Goal: Task Accomplishment & Management: Manage account settings

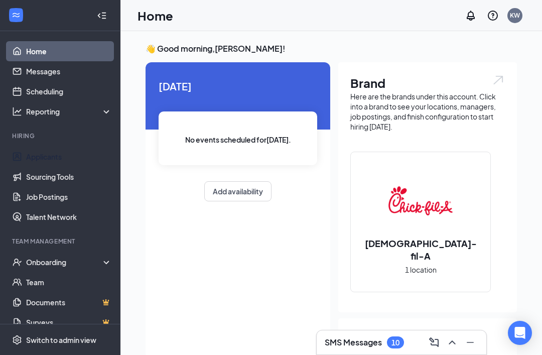
click at [44, 156] on link "Applicants" at bounding box center [69, 157] width 86 height 20
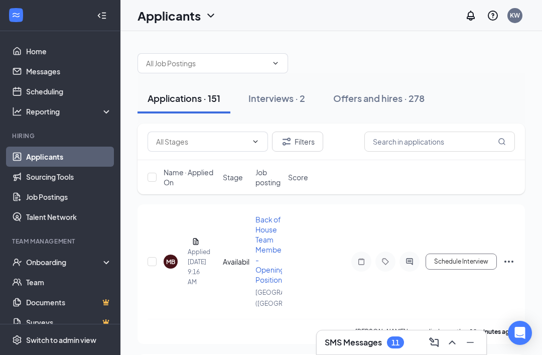
click at [372, 344] on h3 "SMS Messages" at bounding box center [353, 342] width 57 height 11
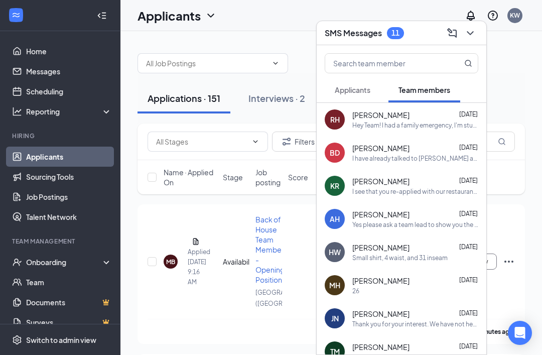
click at [360, 92] on span "Applicants" at bounding box center [353, 89] width 36 height 9
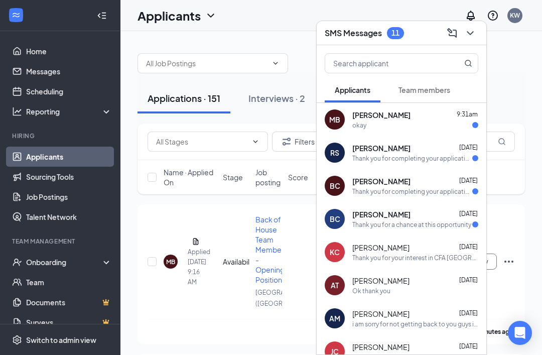
click at [473, 34] on icon "ChevronDown" at bounding box center [470, 33] width 12 height 12
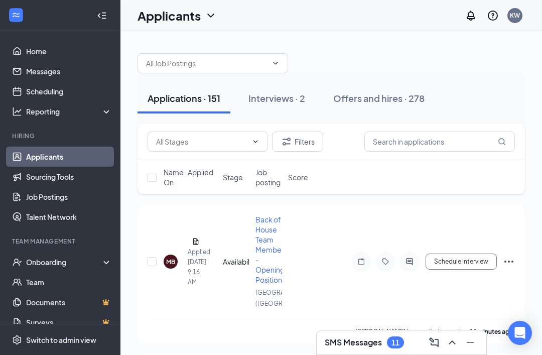
click at [103, 19] on icon "Collapse" at bounding box center [102, 16] width 10 height 10
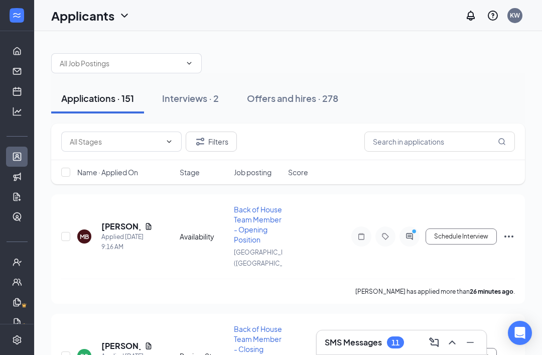
click at [143, 222] on div "[PERSON_NAME]" at bounding box center [126, 226] width 51 height 11
click at [144, 210] on div "View resume" at bounding box center [148, 207] width 44 height 17
click at [146, 223] on icon "Document" at bounding box center [149, 226] width 6 height 7
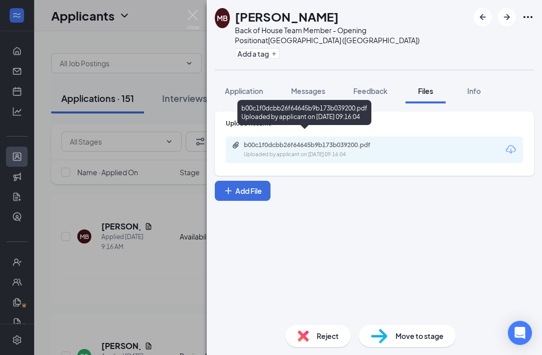
click at [321, 141] on div "b00c1f0dcbb26f64645b9b173b039200.pdf Uploaded by applicant on Sep 16, 2025 at 0…" at bounding box center [313, 150] width 163 height 18
click at [198, 20] on img at bounding box center [193, 20] width 13 height 20
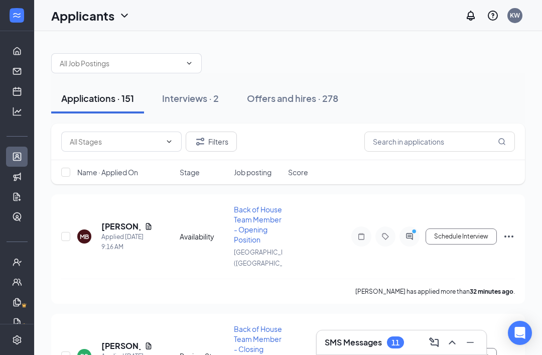
click at [359, 346] on h3 "SMS Messages" at bounding box center [353, 342] width 57 height 11
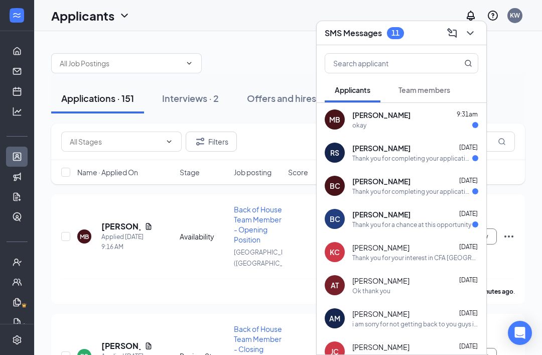
click at [471, 33] on icon "ChevronDown" at bounding box center [470, 33] width 7 height 4
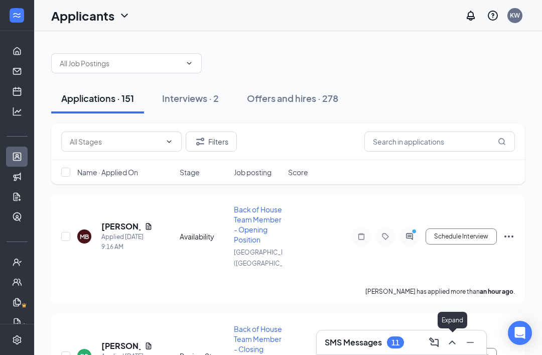
click at [238, 4] on div "Applicants KW" at bounding box center [288, 15] width 508 height 31
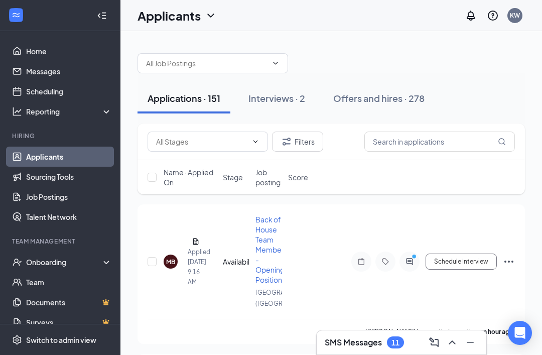
click at [281, 106] on button "Interviews · 2" at bounding box center [276, 98] width 77 height 30
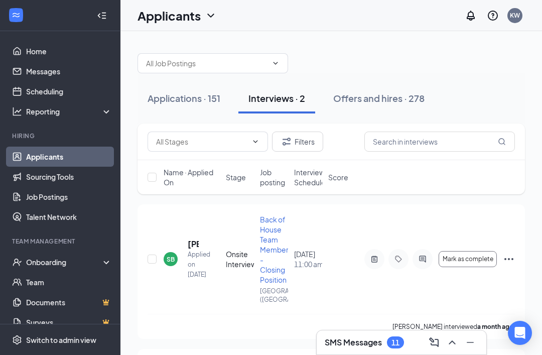
click at [198, 104] on div "Applications · 151" at bounding box center [184, 98] width 73 height 13
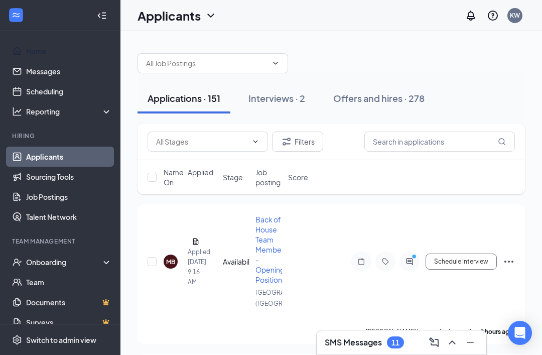
click at [26, 53] on link "Home" at bounding box center [69, 51] width 86 height 20
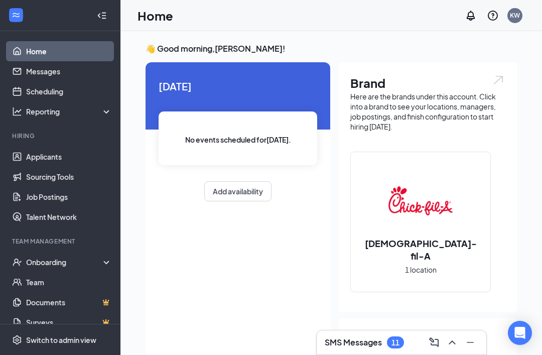
click at [37, 155] on link "Applicants" at bounding box center [69, 157] width 86 height 20
